Goal: Transaction & Acquisition: Purchase product/service

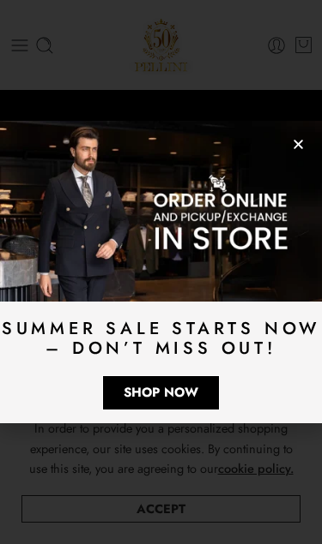
click at [292, 148] on icon "Close" at bounding box center [298, 144] width 13 height 13
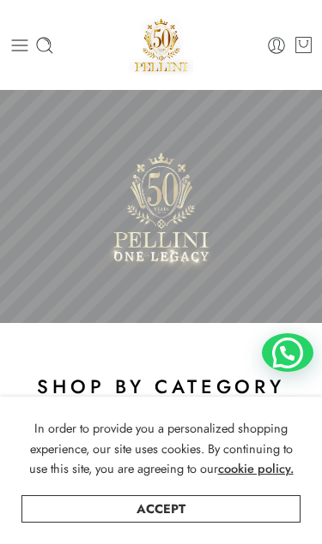
click at [208, 515] on link "Accept" at bounding box center [160, 509] width 279 height 27
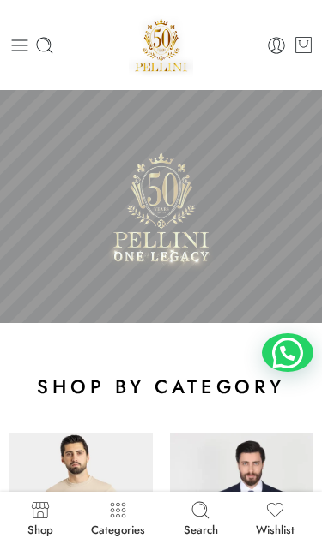
click at [202, 522] on link "Search" at bounding box center [200, 518] width 34 height 35
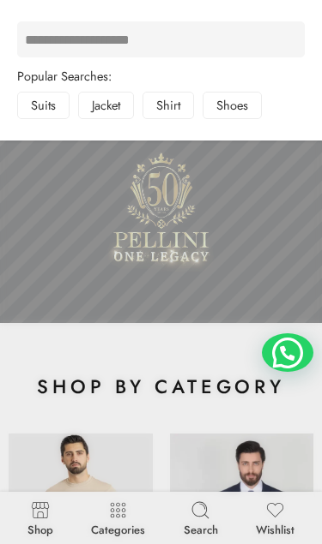
click at [17, 21] on input "Search" at bounding box center [160, 39] width 287 height 36
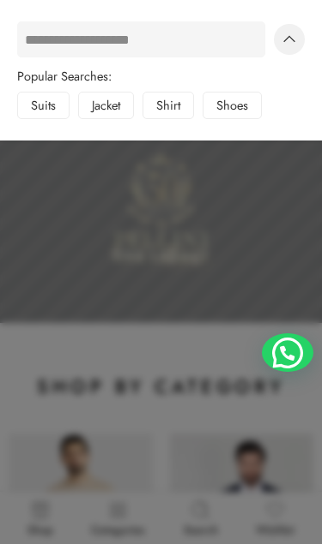
click at [58, 50] on input "Search" at bounding box center [141, 39] width 248 height 36
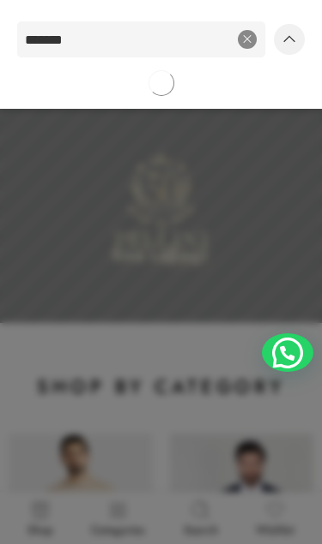
type input "*******"
click at [44, 75] on input "*******" at bounding box center [43, 75] width 53 height 36
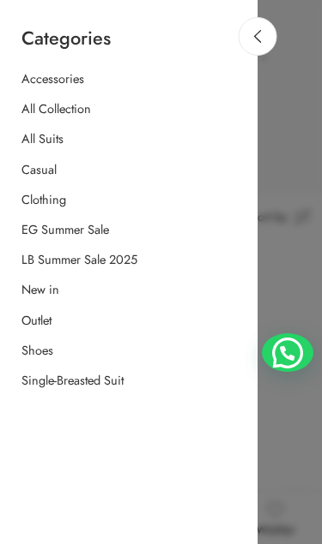
click at [55, 86] on link "Accessories" at bounding box center [52, 78] width 63 height 17
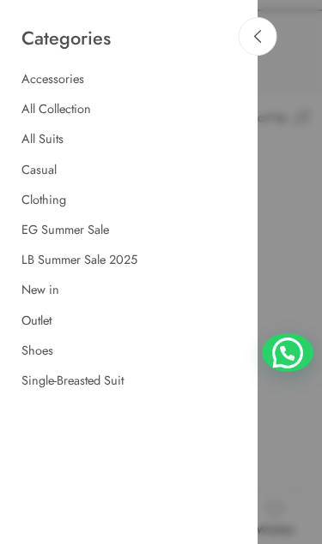
scroll to position [193, 0]
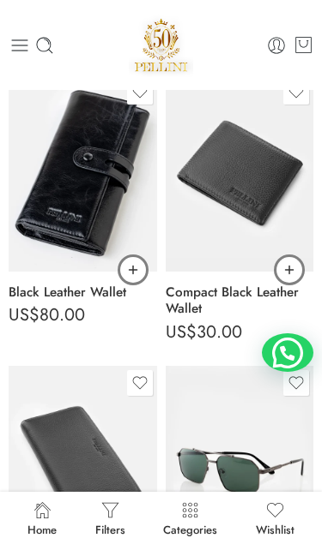
click at [259, 30] on div "0 Cart" at bounding box center [161, 45] width 322 height 64
click at [109, 536] on link "Filters" at bounding box center [110, 518] width 30 height 35
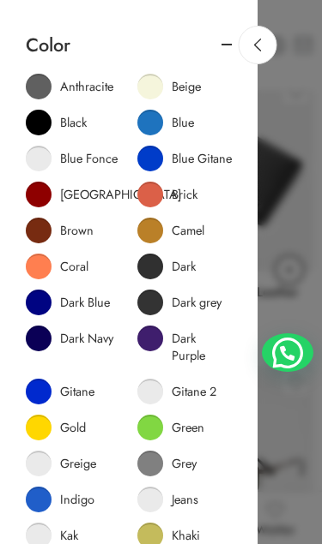
click at [187, 433] on link "Green" at bounding box center [170, 428] width 67 height 26
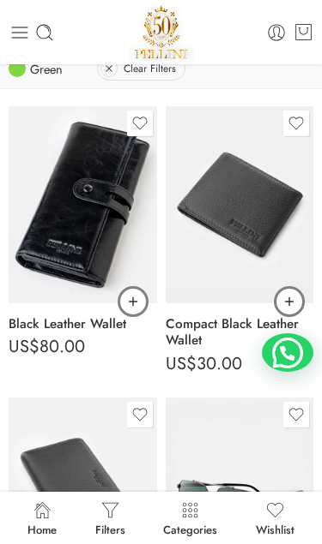
scroll to position [126, 0]
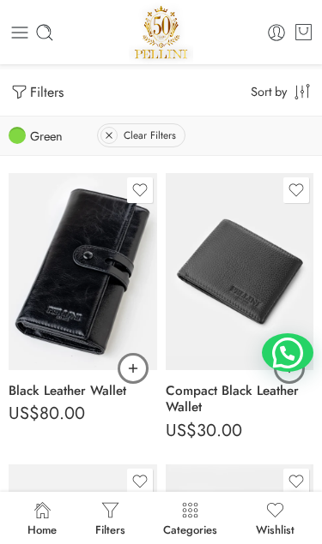
click at [287, 544] on div "Home Filters Categories Search Wishlist 0 Wishlist" at bounding box center [161, 518] width 322 height 52
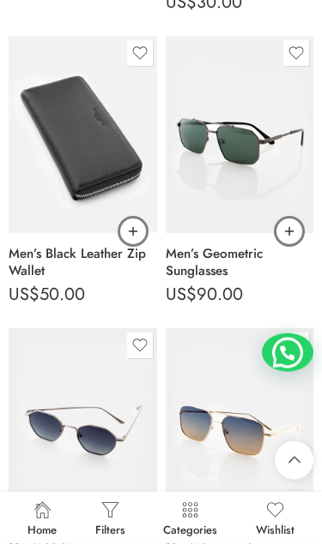
scroll to position [2045, 0]
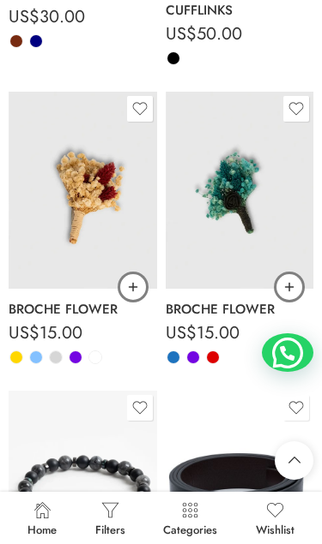
click at [114, 520] on icon at bounding box center [110, 511] width 20 height 20
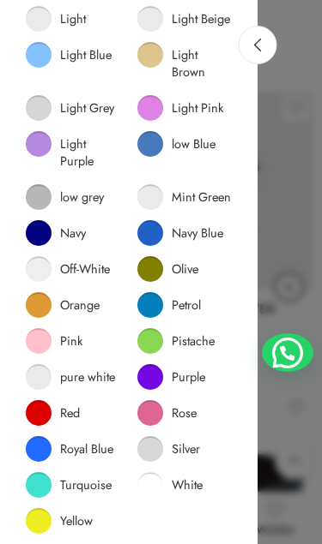
click at [288, 521] on div at bounding box center [161, 272] width 322 height 544
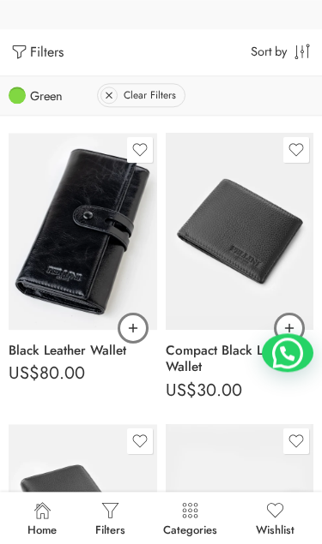
scroll to position [0, 0]
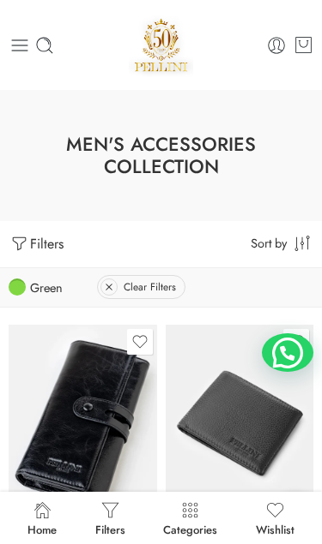
click at [294, 244] on select "**********" at bounding box center [281, 243] width 65 height 36
click at [278, 256] on select "**********" at bounding box center [281, 243] width 65 height 36
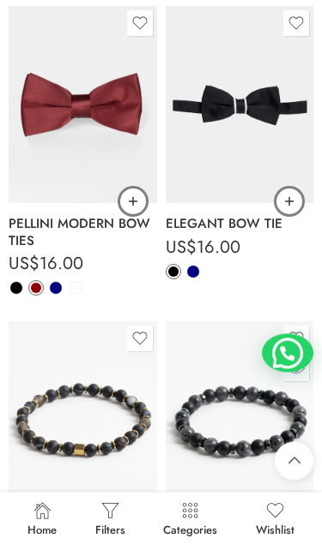
scroll to position [936, 0]
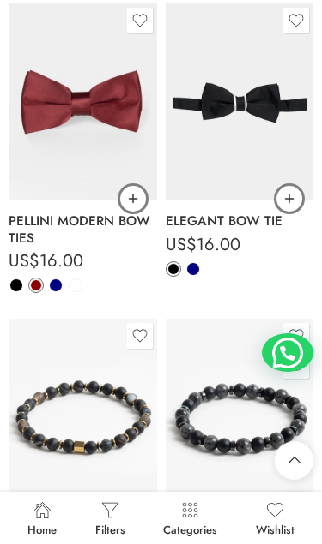
click at [262, 442] on img at bounding box center [239, 417] width 148 height 197
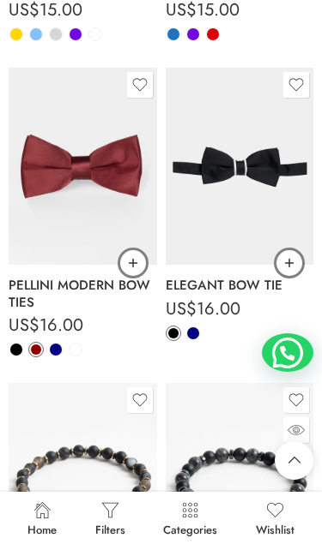
scroll to position [785, 0]
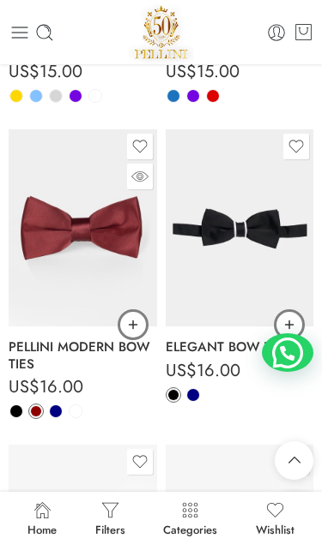
click at [111, 260] on img at bounding box center [83, 227] width 148 height 197
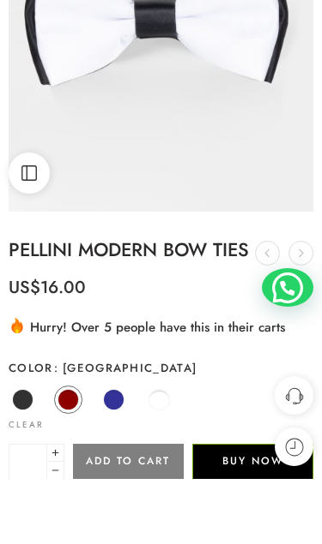
scroll to position [284, 0]
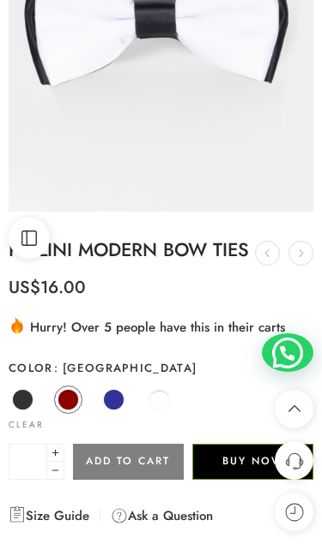
click at [299, 250] on icon at bounding box center [300, 254] width 4 height 8
click at [297, 253] on icon at bounding box center [300, 253] width 21 height 21
